Goal: Contribute content: Add original content to the website for others to see

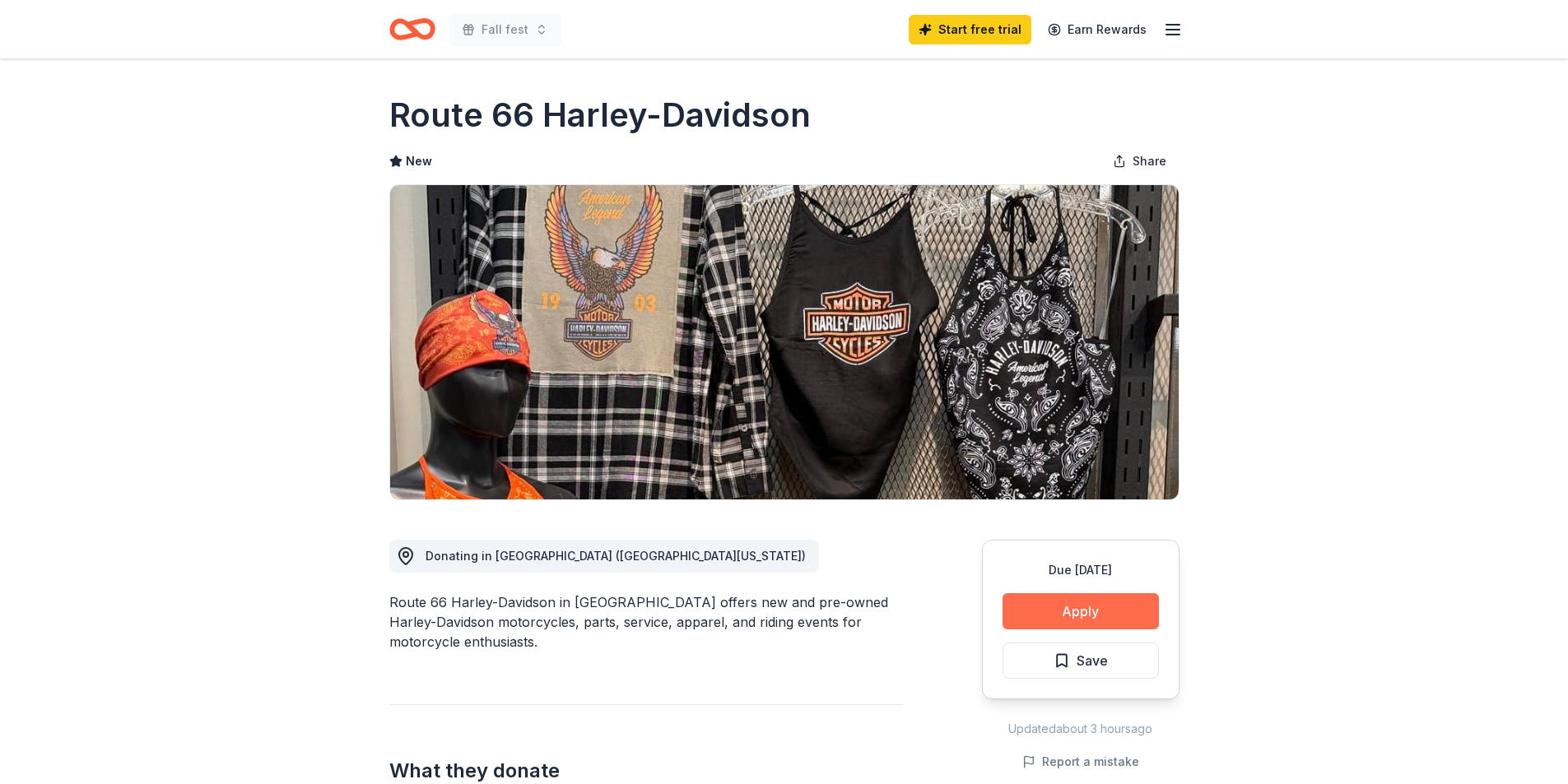
click at [1102, 618] on button "Apply" at bounding box center [1081, 611] width 157 height 36
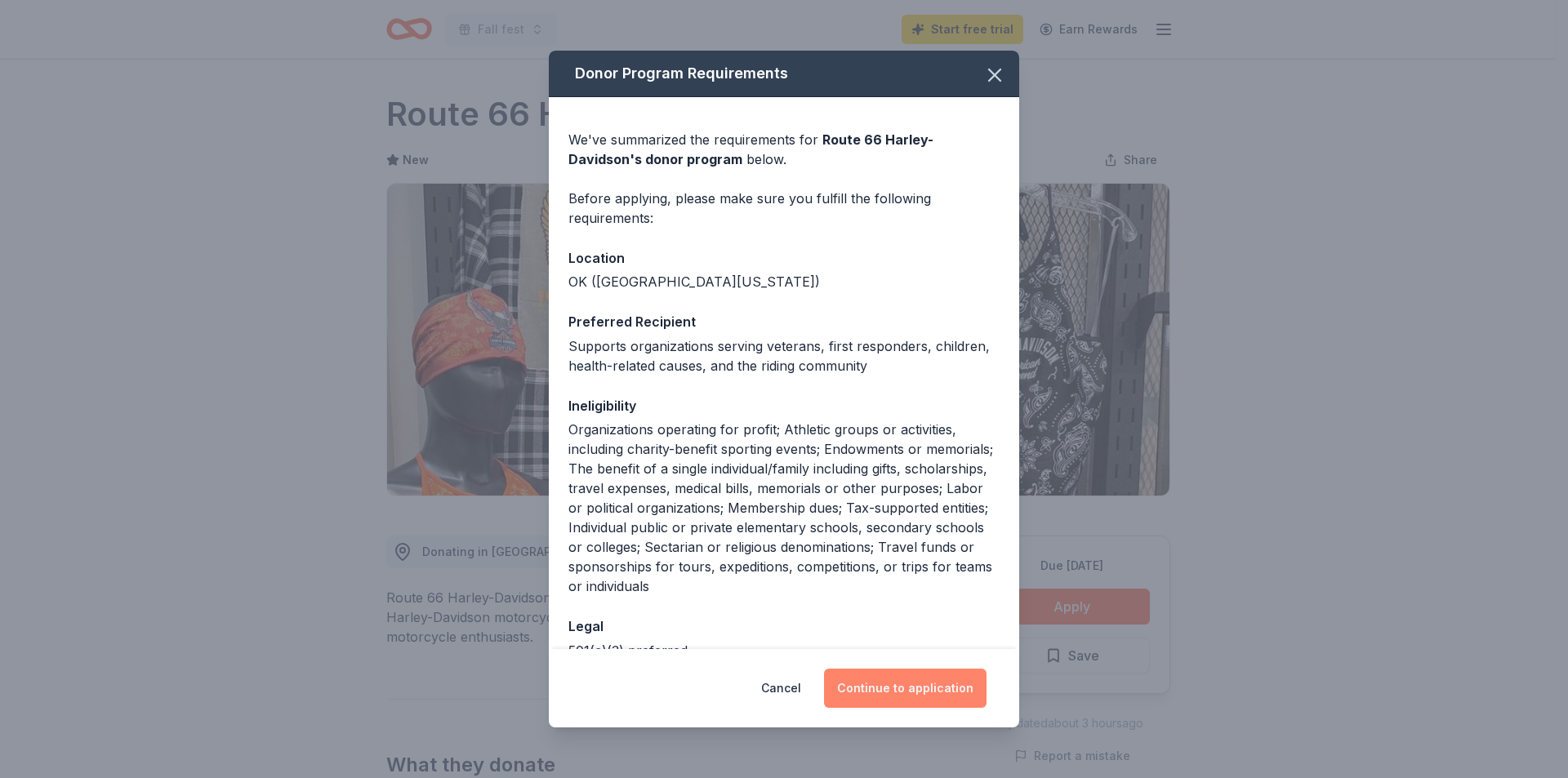
click at [897, 694] on button "Continue to application" at bounding box center [905, 688] width 163 height 40
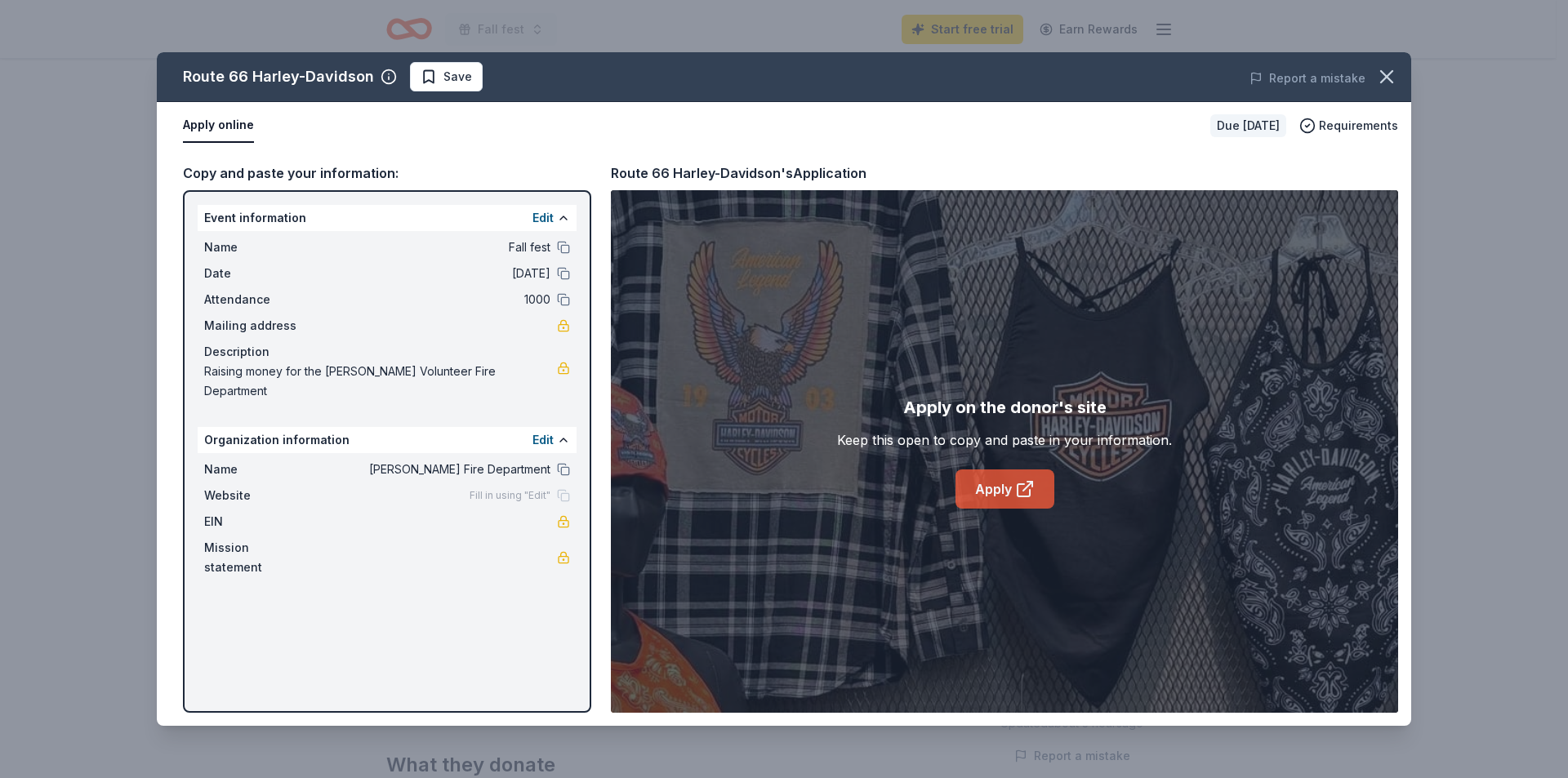
click at [1006, 492] on link "Apply" at bounding box center [1005, 489] width 99 height 40
click at [1387, 68] on icon "button" at bounding box center [1386, 76] width 22 height 22
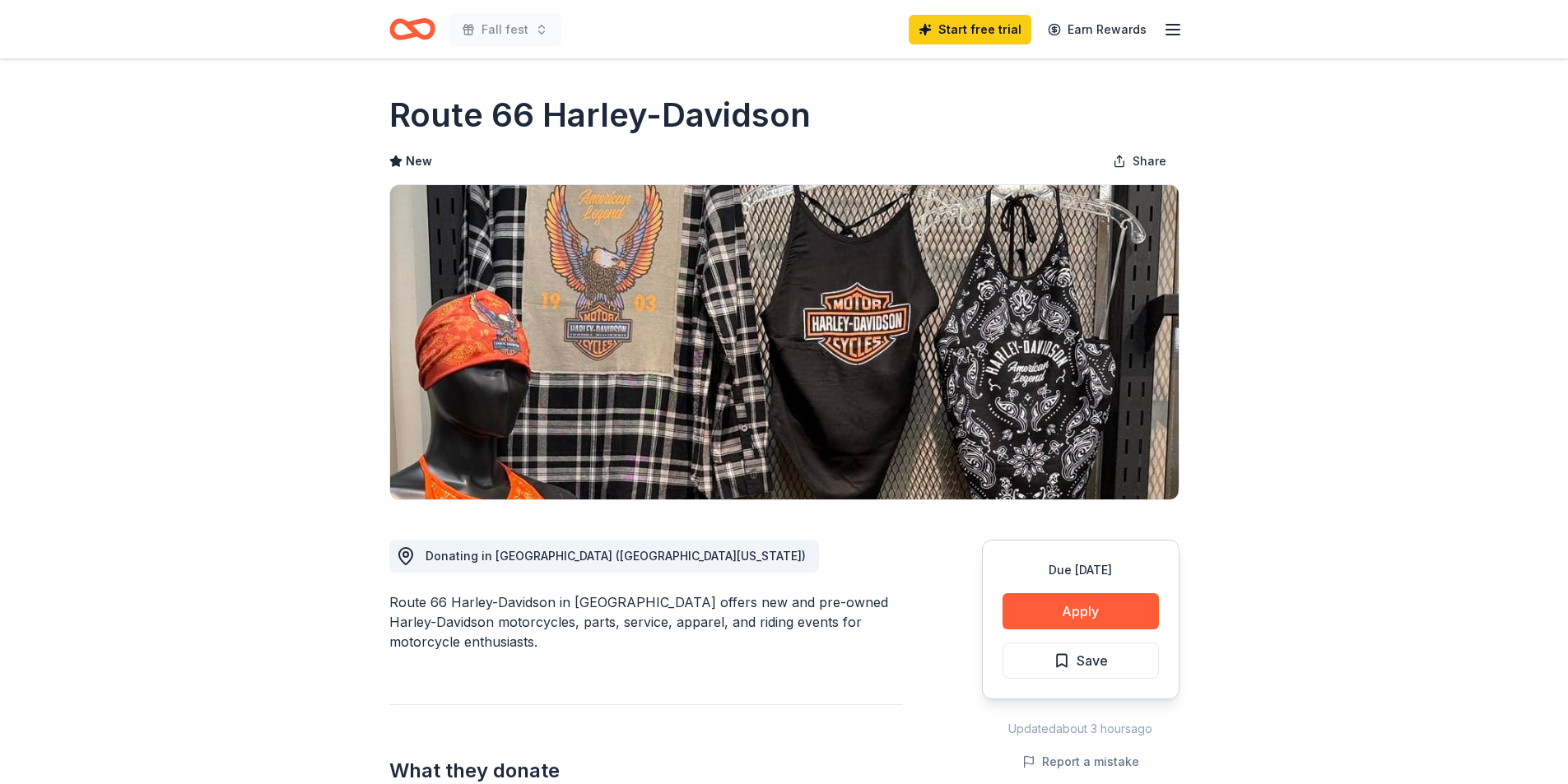
click at [1171, 30] on line "button" at bounding box center [1173, 30] width 14 height 0
click at [412, 28] on icon "Home" at bounding box center [419, 29] width 25 height 16
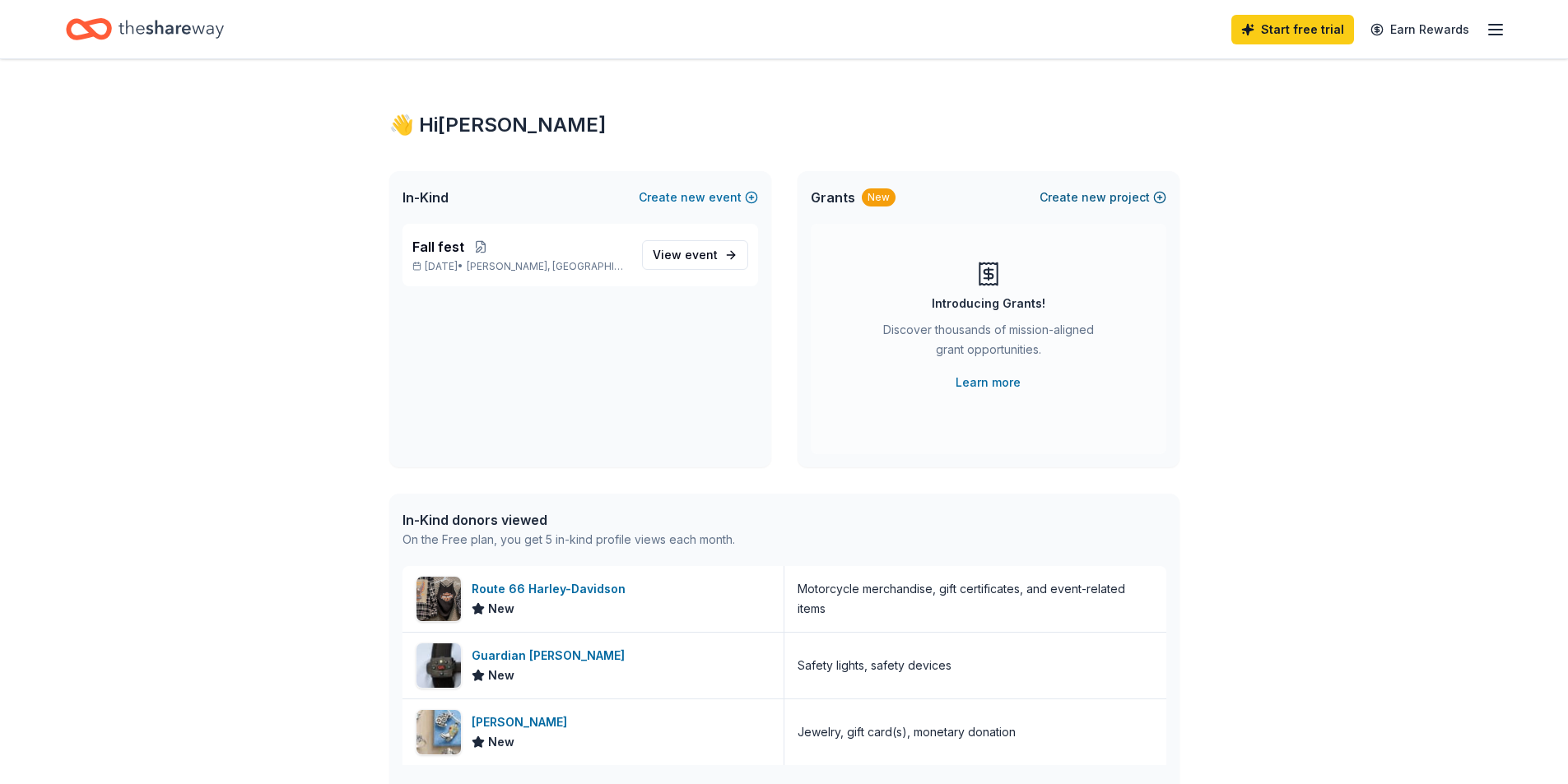
click at [1108, 196] on button "Create new project" at bounding box center [1103, 197] width 127 height 20
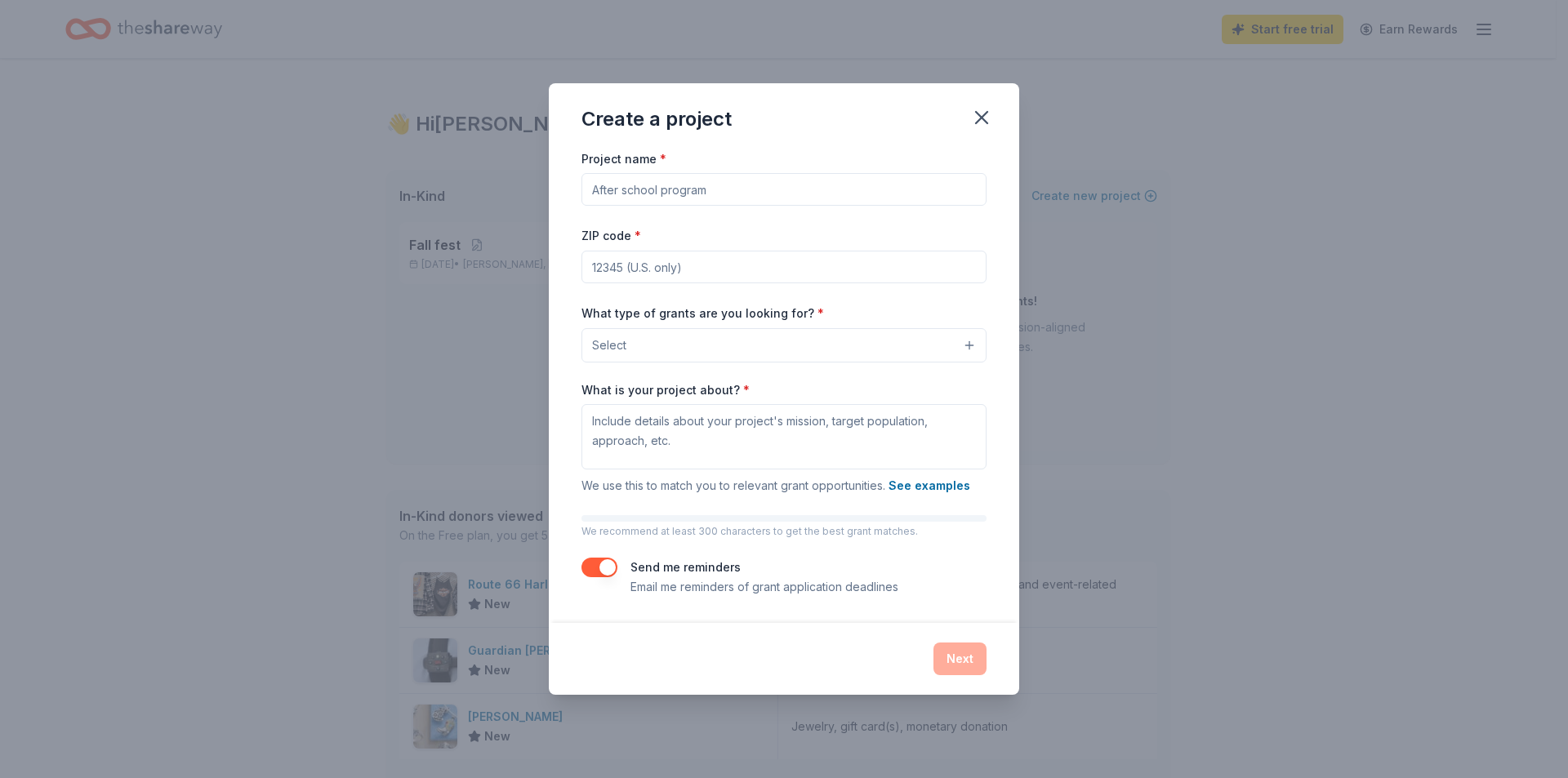
click at [607, 195] on input "Project name *" at bounding box center [784, 190] width 405 height 32
type input "SCBA"
type input "74028"
click at [971, 341] on button "Select" at bounding box center [784, 345] width 405 height 34
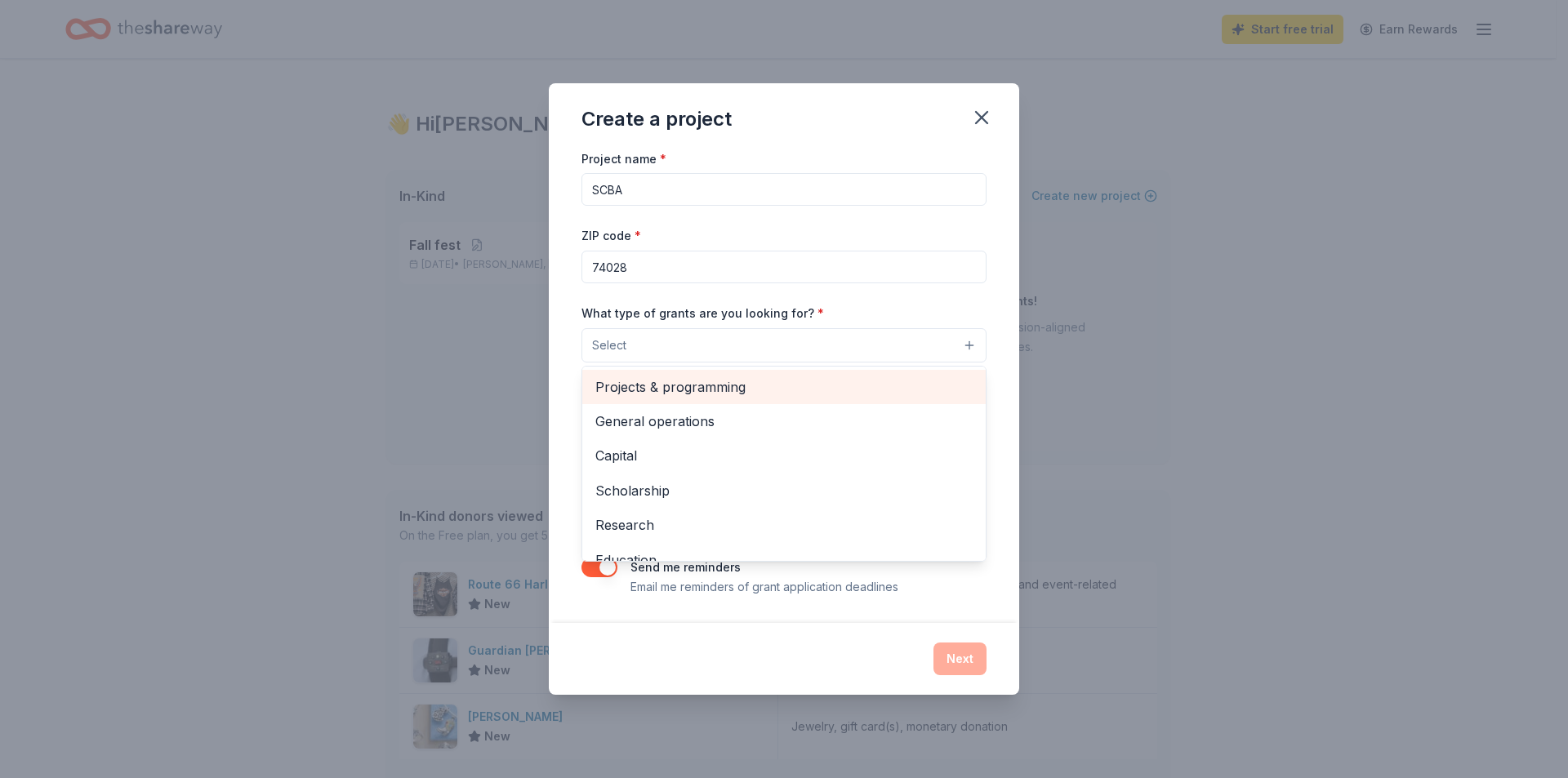
click at [802, 386] on span "Projects & programming" at bounding box center [784, 387] width 377 height 22
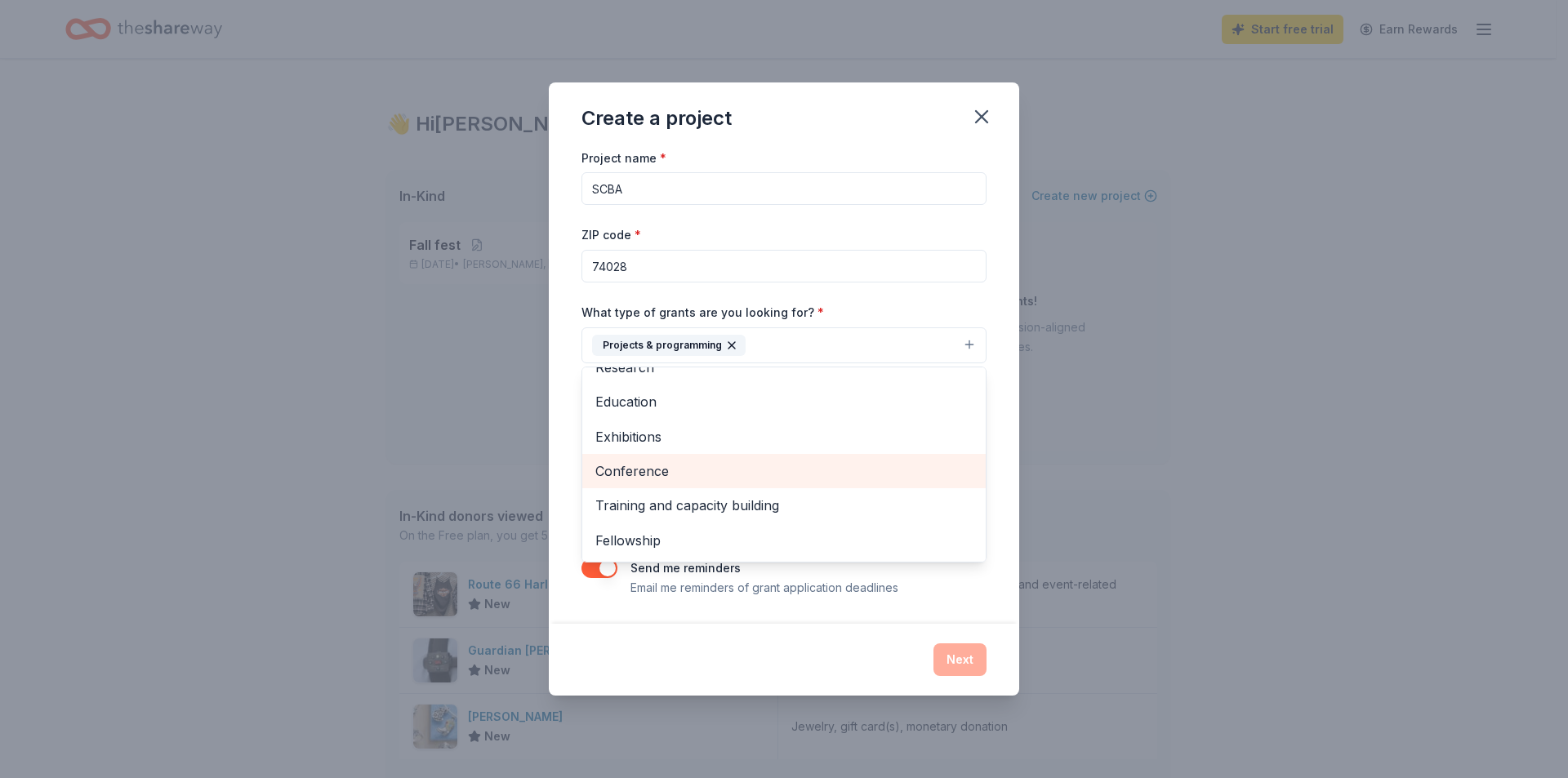
scroll to position [158, 0]
click at [836, 474] on span "Training and capacity building" at bounding box center [784, 471] width 377 height 22
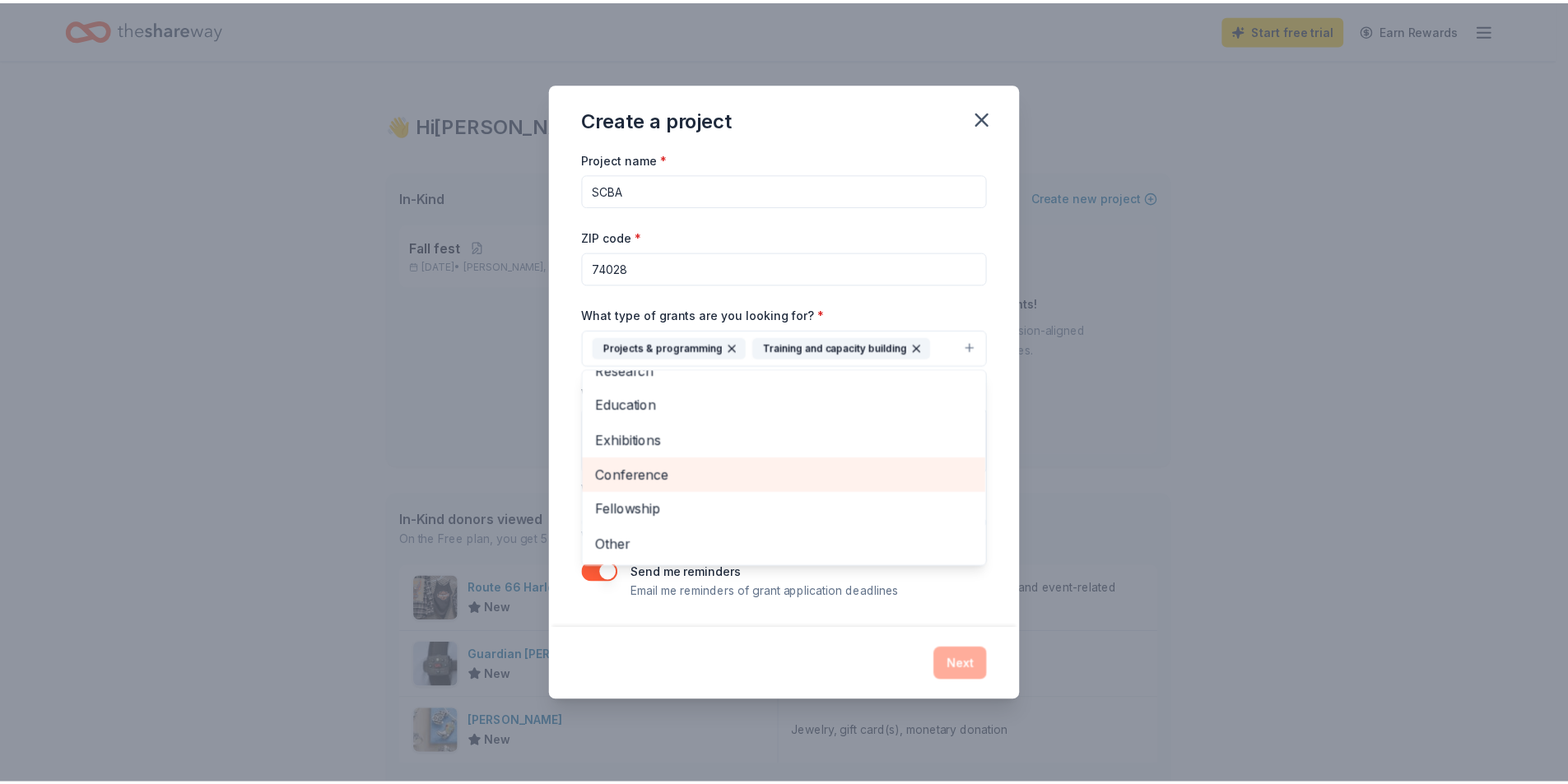
scroll to position [125, 0]
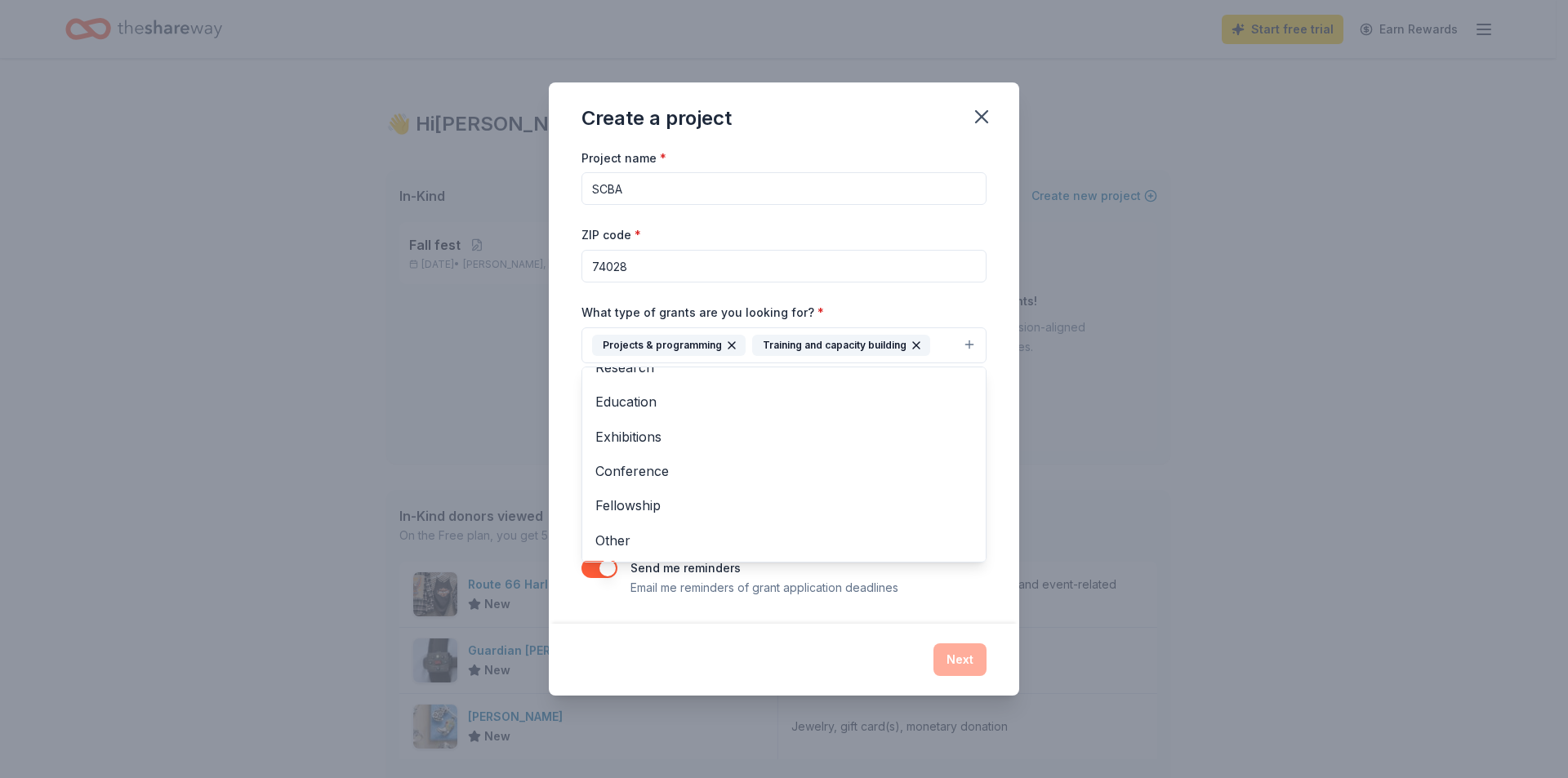
click at [1005, 415] on div "Project name * SCBA ZIP code * 74028 What type of grants are you looking for? *…" at bounding box center [784, 385] width 470 height 476
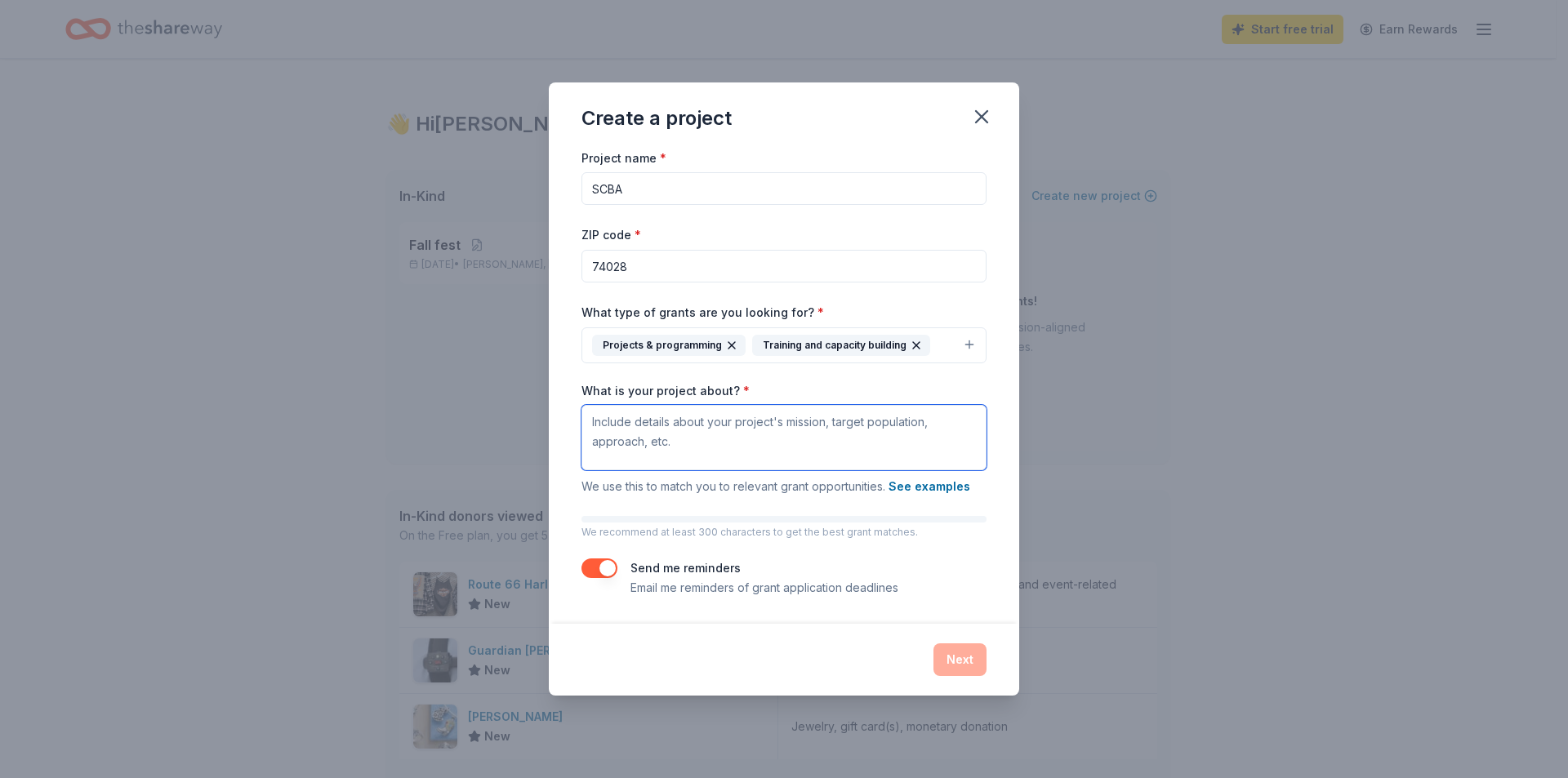
click at [661, 433] on textarea "What is your project about? *" at bounding box center [784, 438] width 405 height 66
click at [612, 567] on button "button" at bounding box center [599, 568] width 36 height 20
click at [668, 436] on textarea "What is your project about? *" at bounding box center [784, 438] width 405 height 66
paste textarea "Our current fundraising goals for 2025 are $26,000. We are assisting in the pur…"
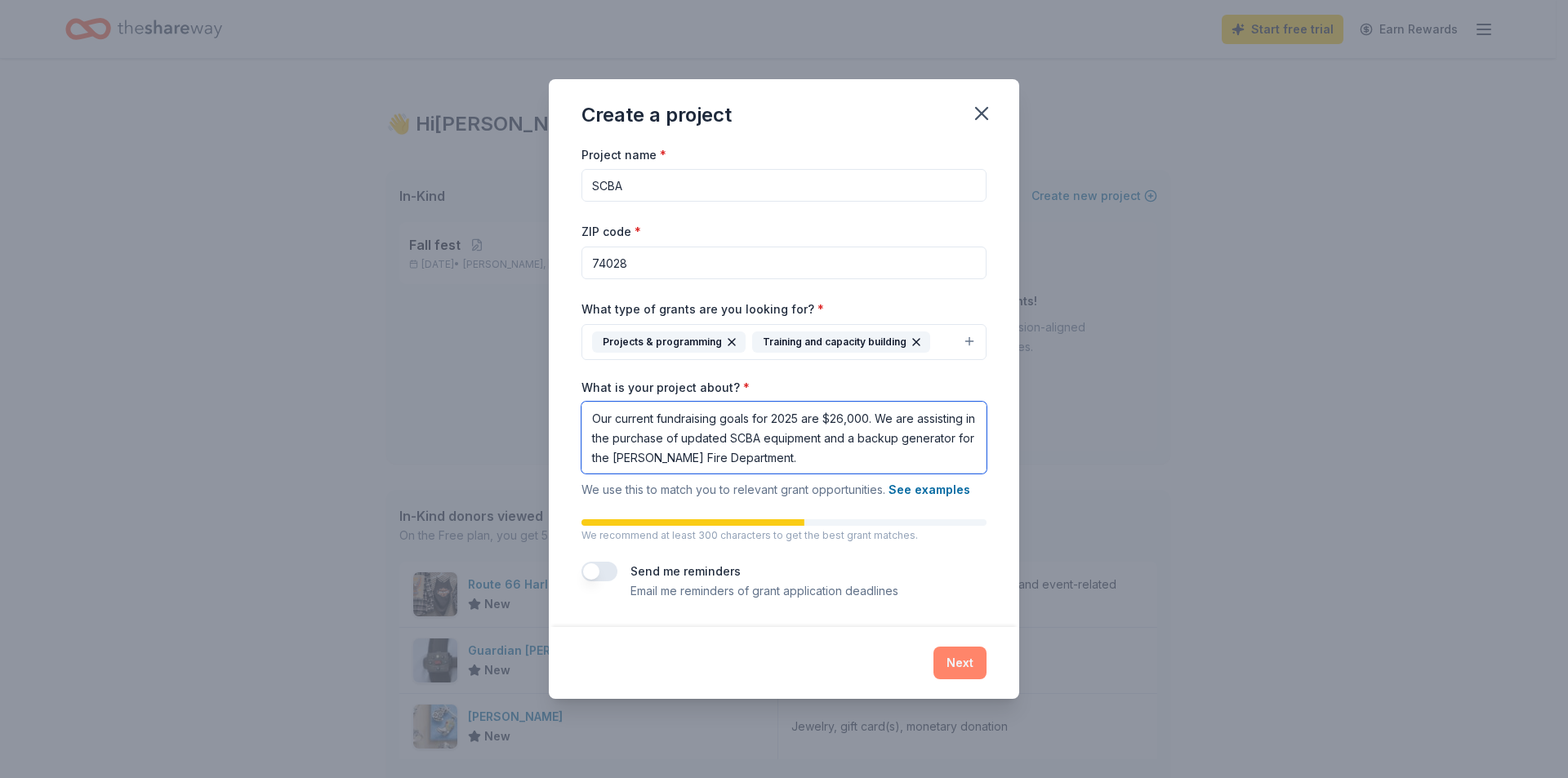
type textarea "Our current fundraising goals for 2025 are $26,000. We are assisting in the pur…"
click at [965, 661] on button "Next" at bounding box center [960, 663] width 53 height 32
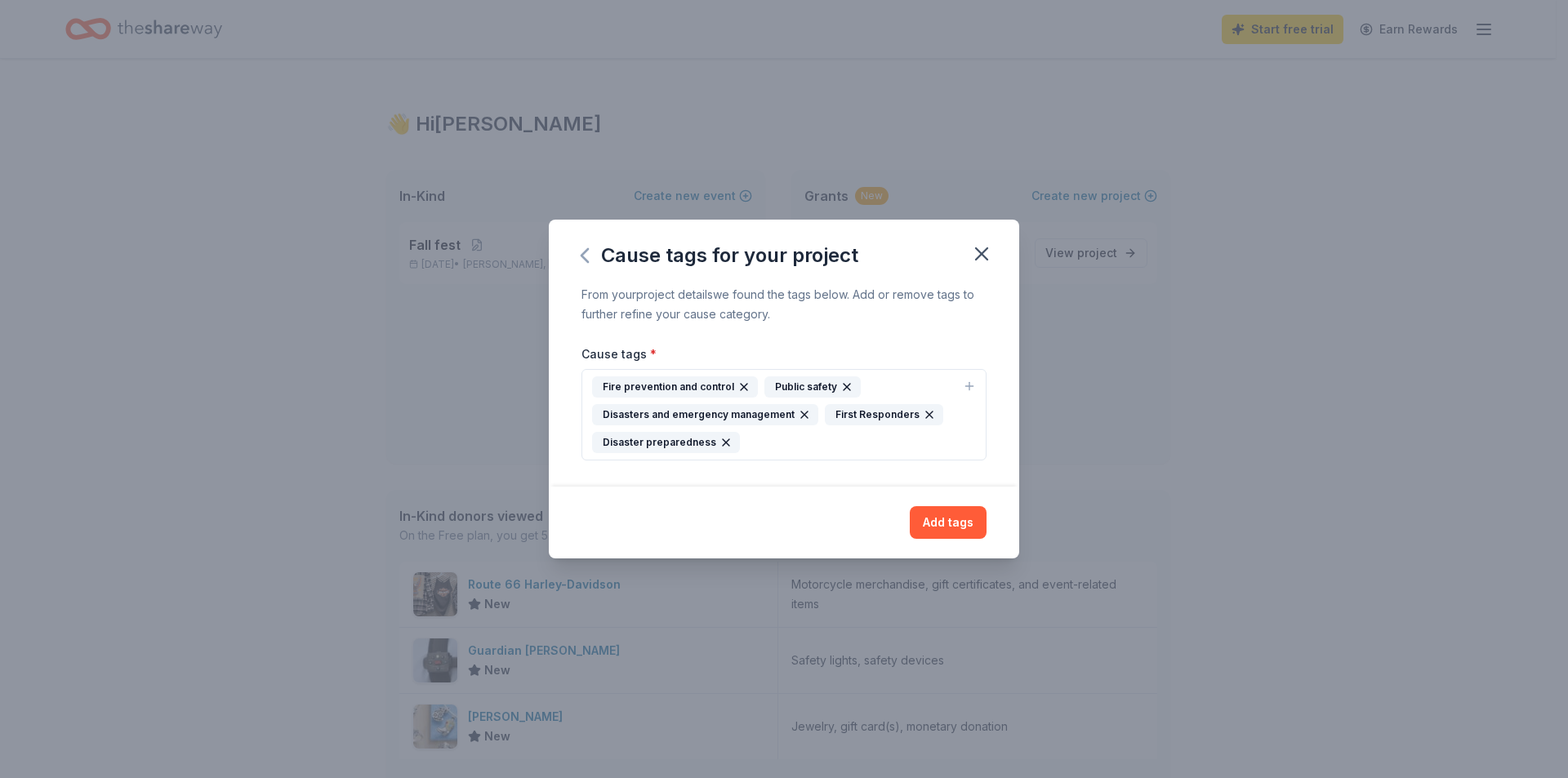
click at [578, 254] on icon "button" at bounding box center [584, 255] width 26 height 26
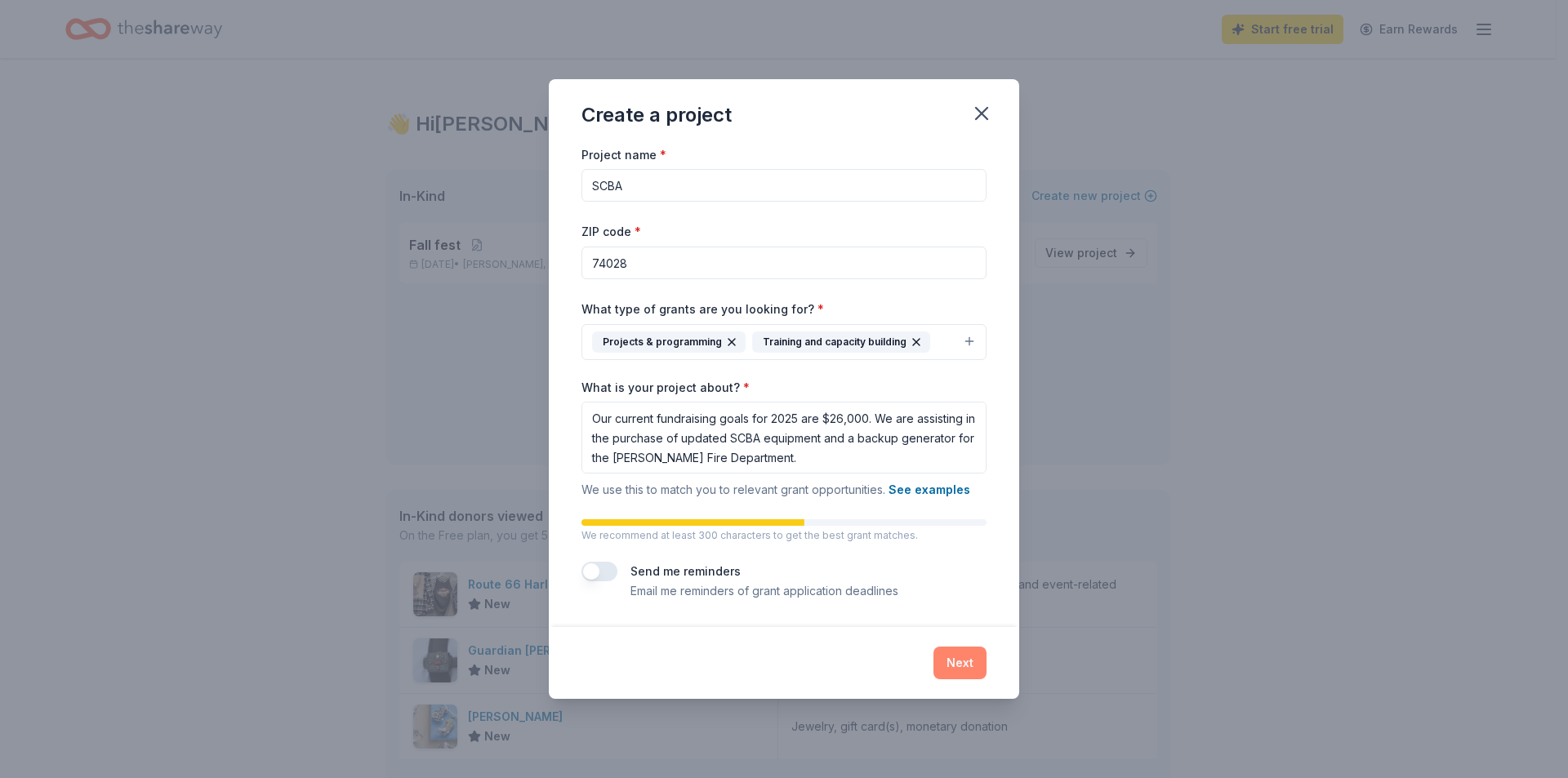
click at [952, 666] on button "Next" at bounding box center [960, 663] width 53 height 32
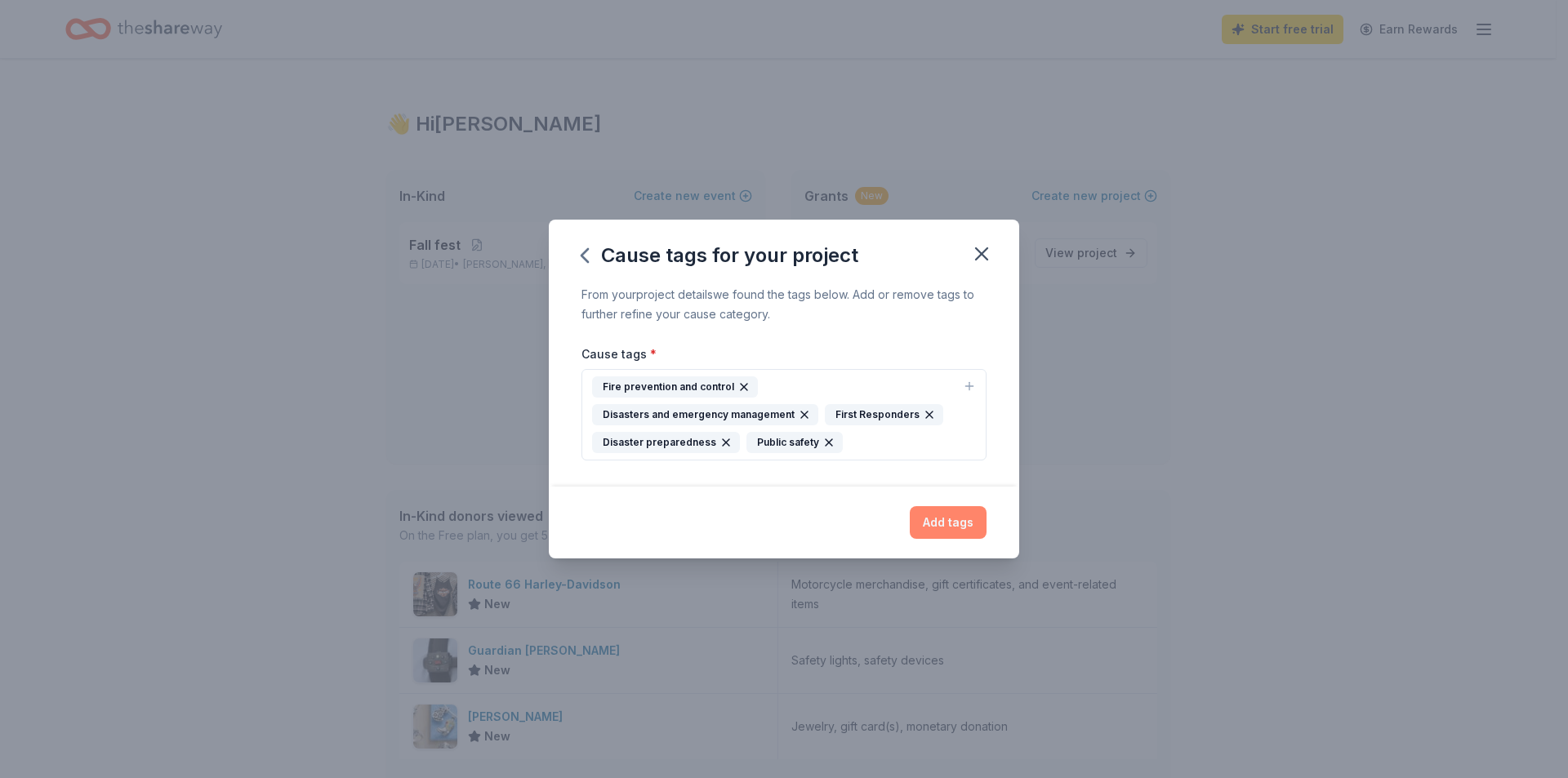
click at [962, 531] on button "Add tags" at bounding box center [947, 522] width 76 height 32
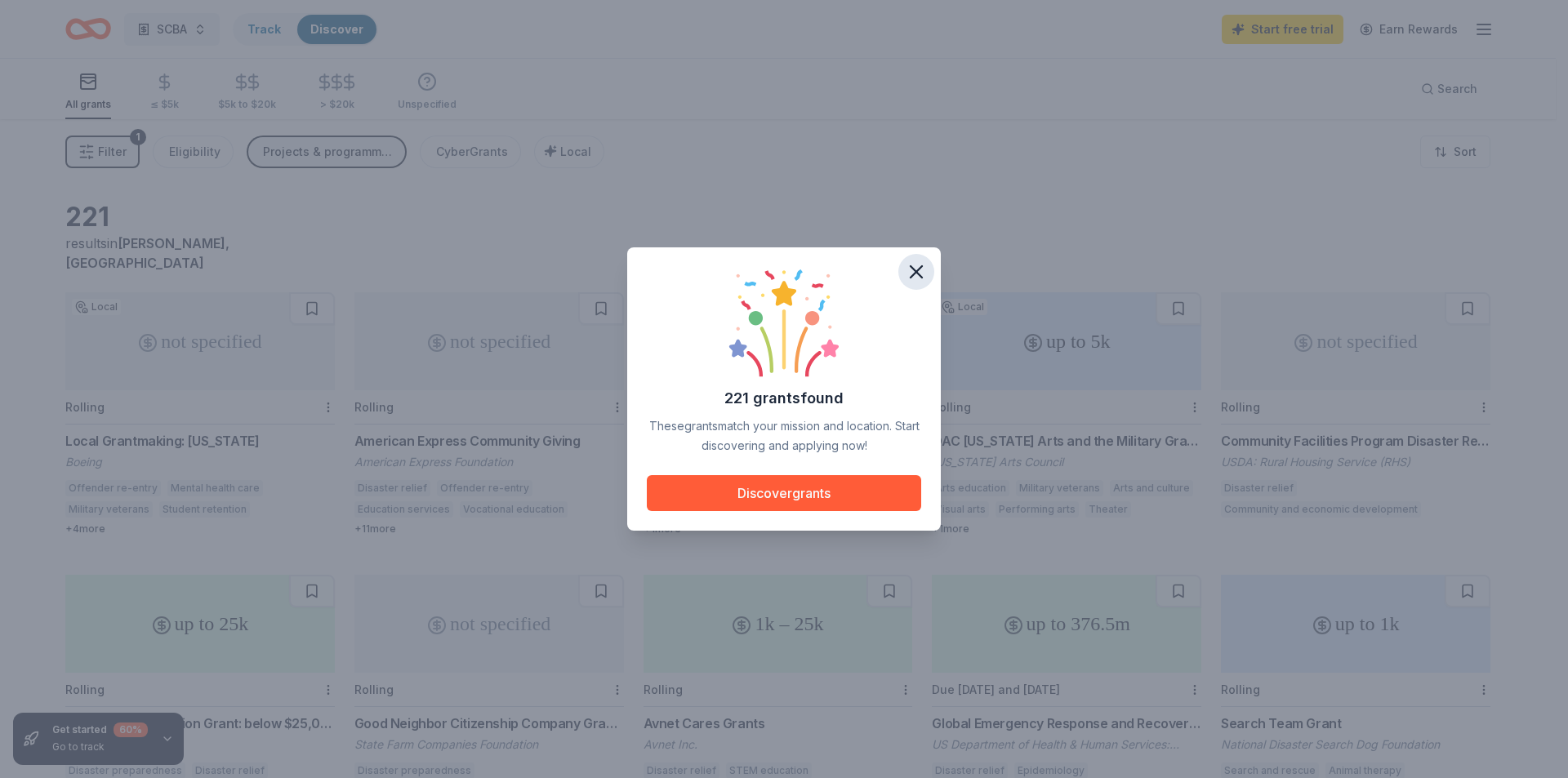
click at [922, 266] on icon "button" at bounding box center [916, 271] width 12 height 12
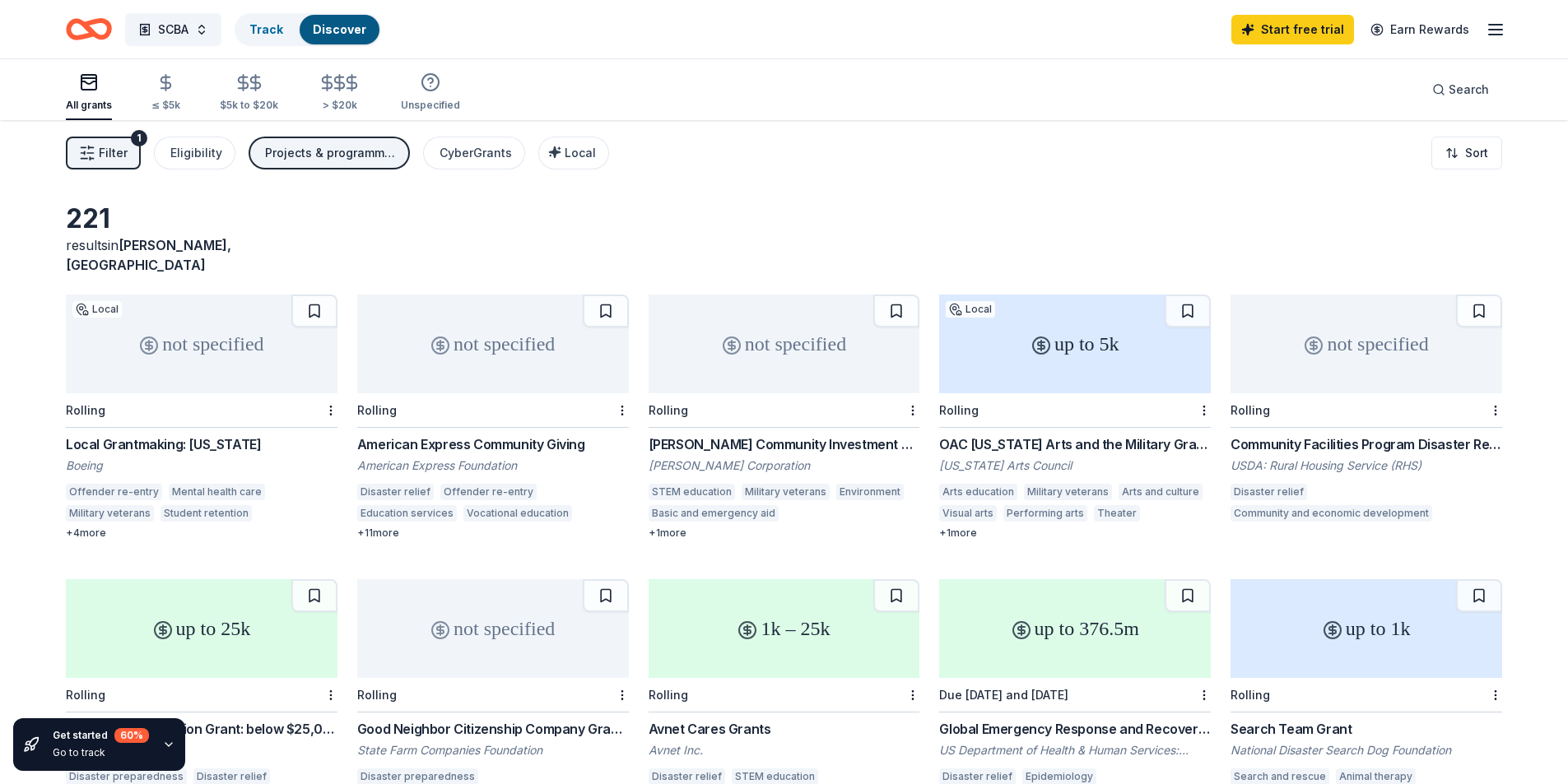
click at [97, 527] on div "+ 4 more" at bounding box center [202, 533] width 272 height 14
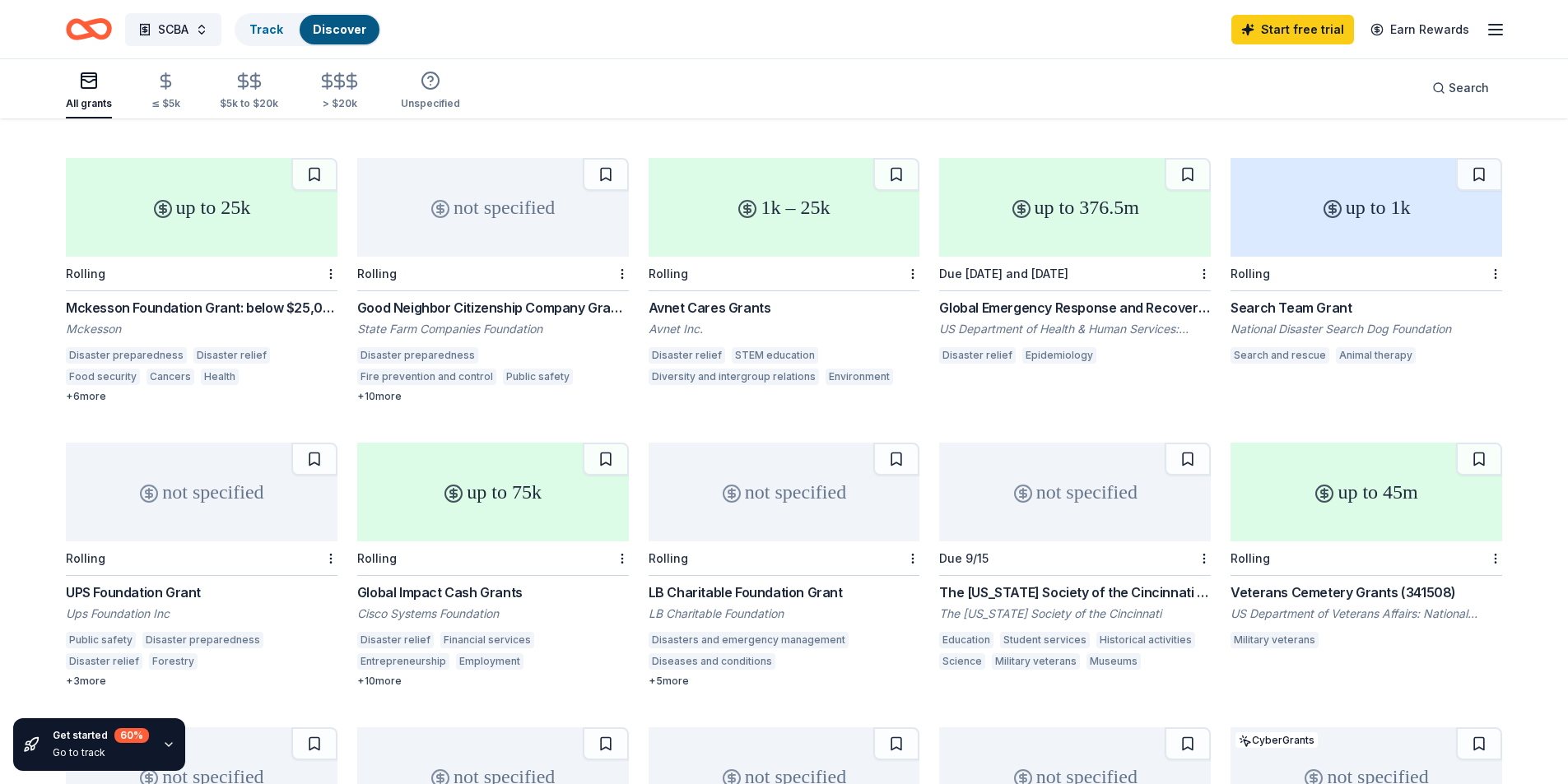
scroll to position [384, 0]
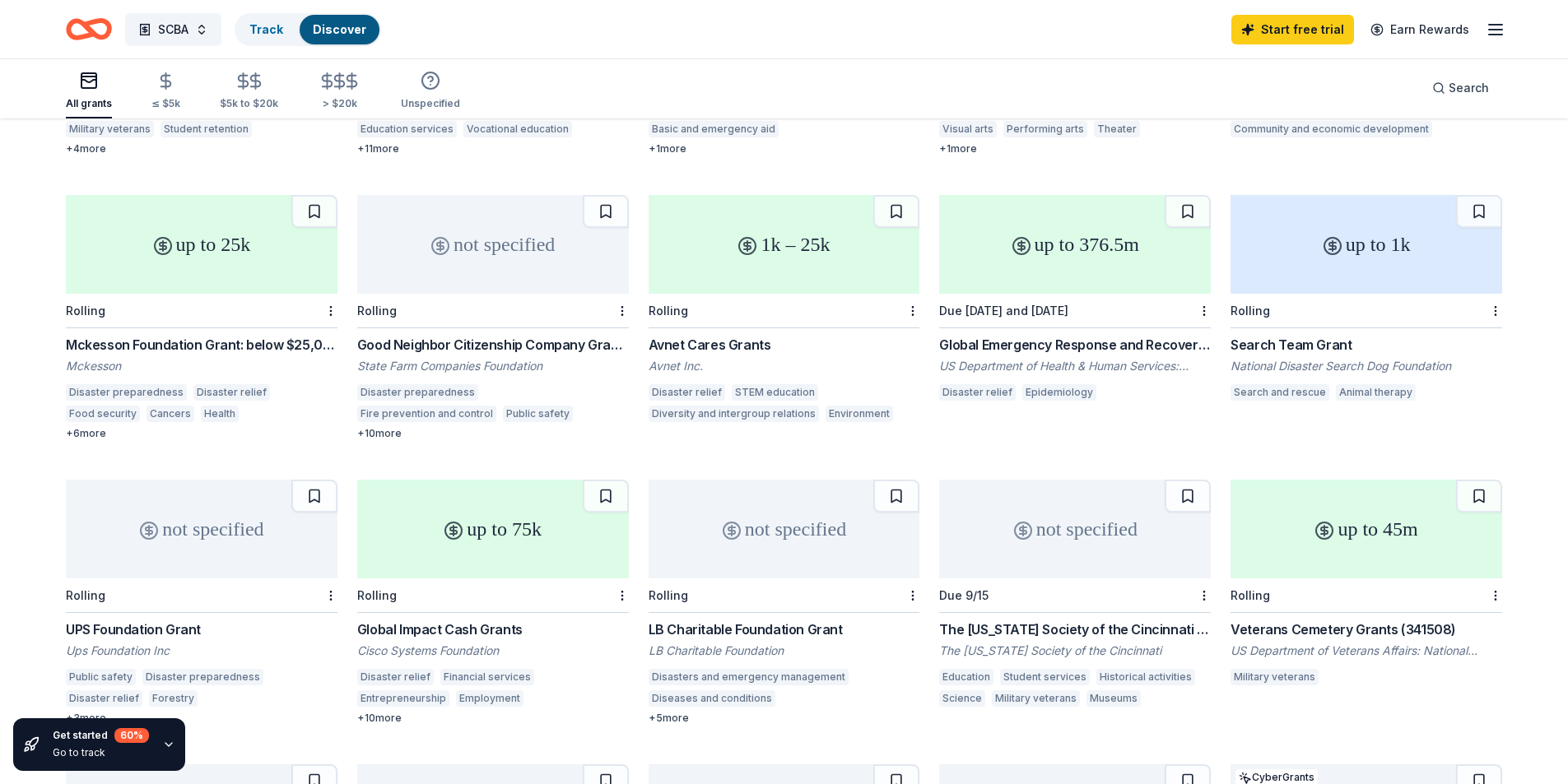
click at [1122, 335] on div "Global Emergency Response and Recovery Partner Engagement: Expanding Efforts an…" at bounding box center [1075, 345] width 272 height 20
click at [380, 712] on div "+ 10 more" at bounding box center [493, 718] width 272 height 14
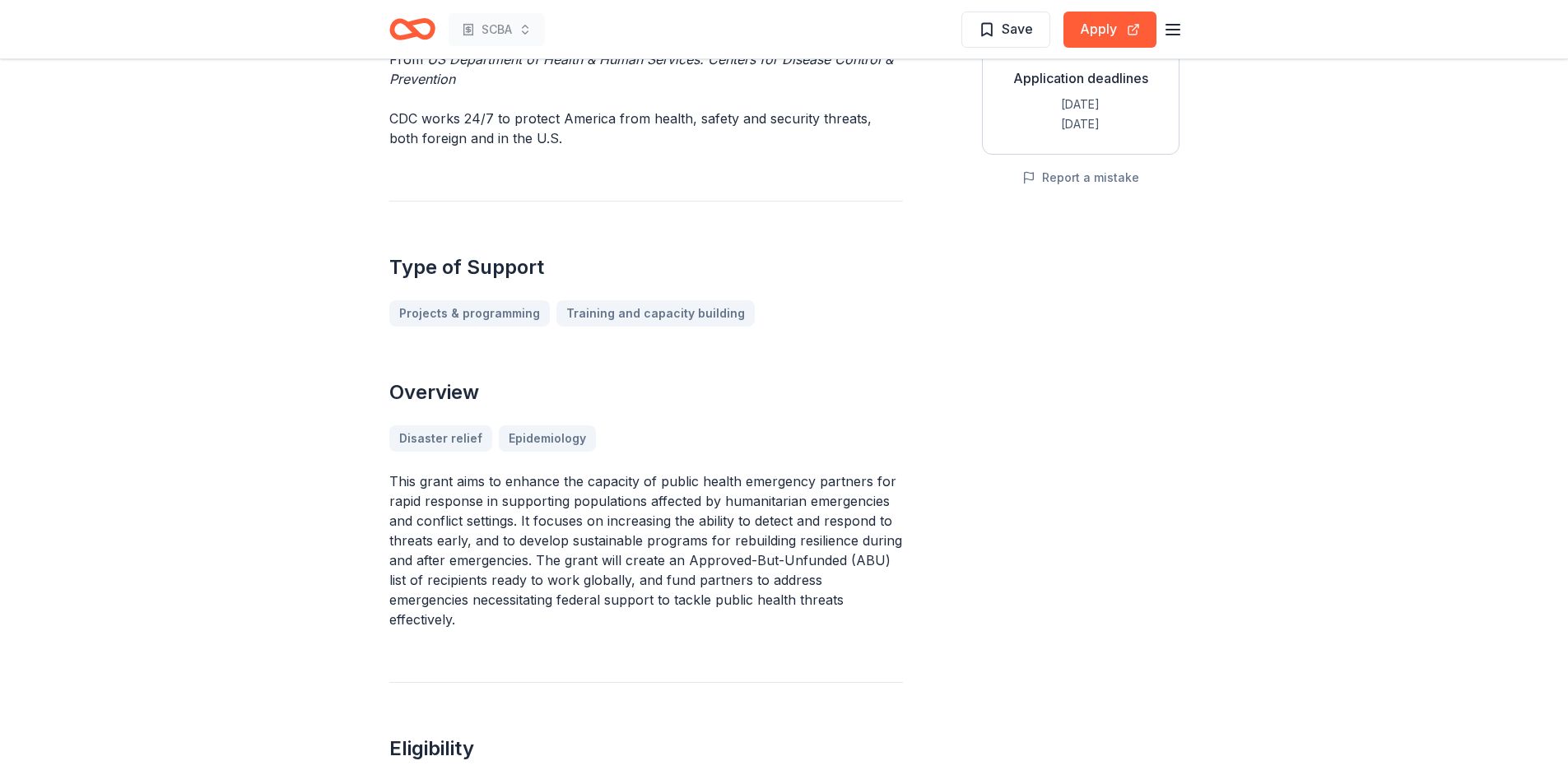
scroll to position [320, 0]
drag, startPoint x: 848, startPoint y: 612, endPoint x: 581, endPoint y: 562, distance: 271.6
click at [581, 562] on div "Global Emergency Response and Recovery Partner Engagement: Expanding Efforts an…" at bounding box center [646, 418] width 514 height 1295
drag, startPoint x: 390, startPoint y: 483, endPoint x: 737, endPoint y: 500, distance: 347.4
click at [737, 500] on p "This grant aims to enhance the capacity of public health emergency partners for…" at bounding box center [646, 551] width 514 height 158
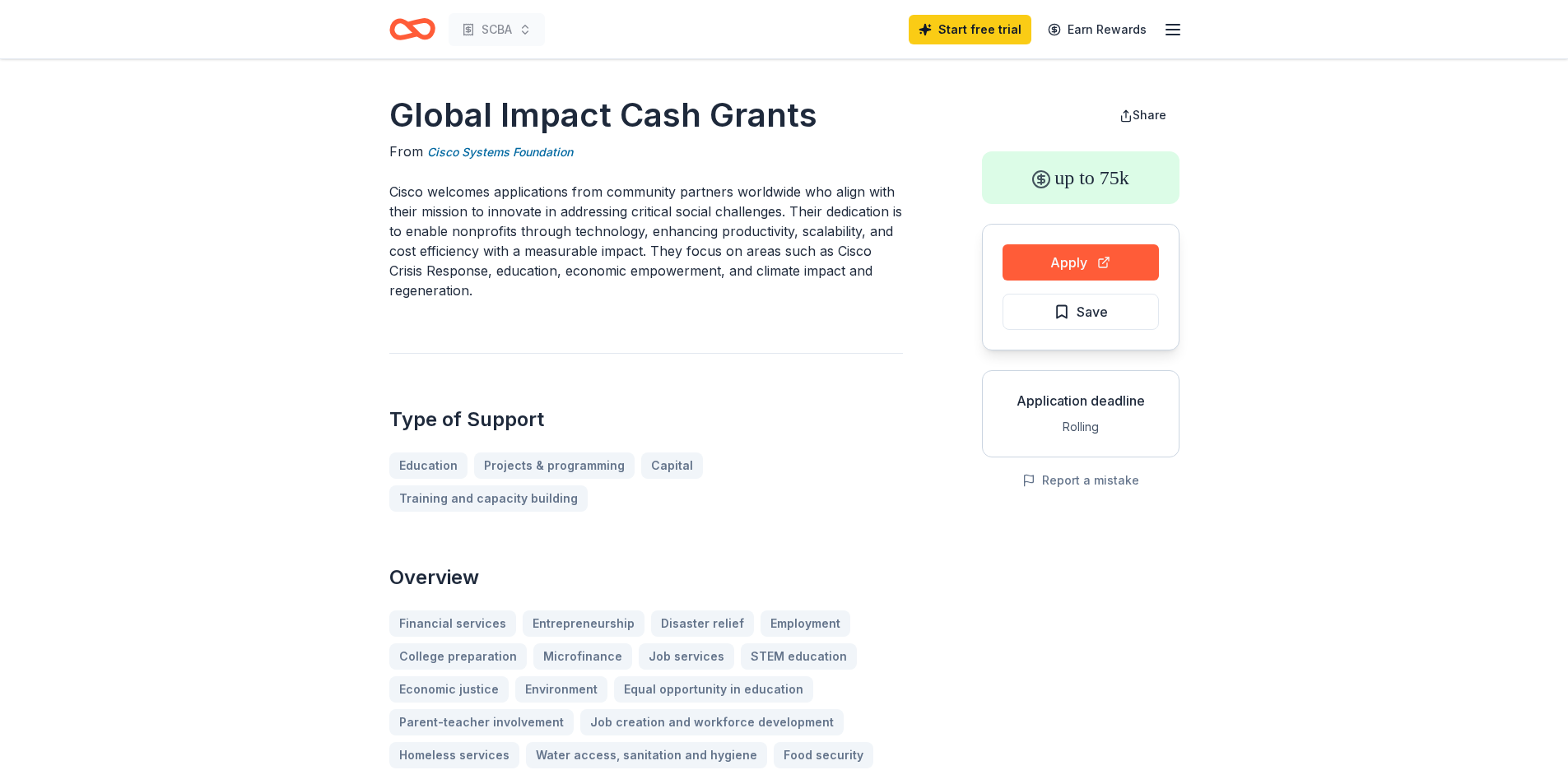
drag, startPoint x: 509, startPoint y: 293, endPoint x: 358, endPoint y: 220, distance: 167.7
drag, startPoint x: 815, startPoint y: 117, endPoint x: 506, endPoint y: 117, distance: 309.0
click at [481, 112] on h1 "Global Impact Cash Grants" at bounding box center [646, 115] width 514 height 46
